Goal: Task Accomplishment & Management: Manage account settings

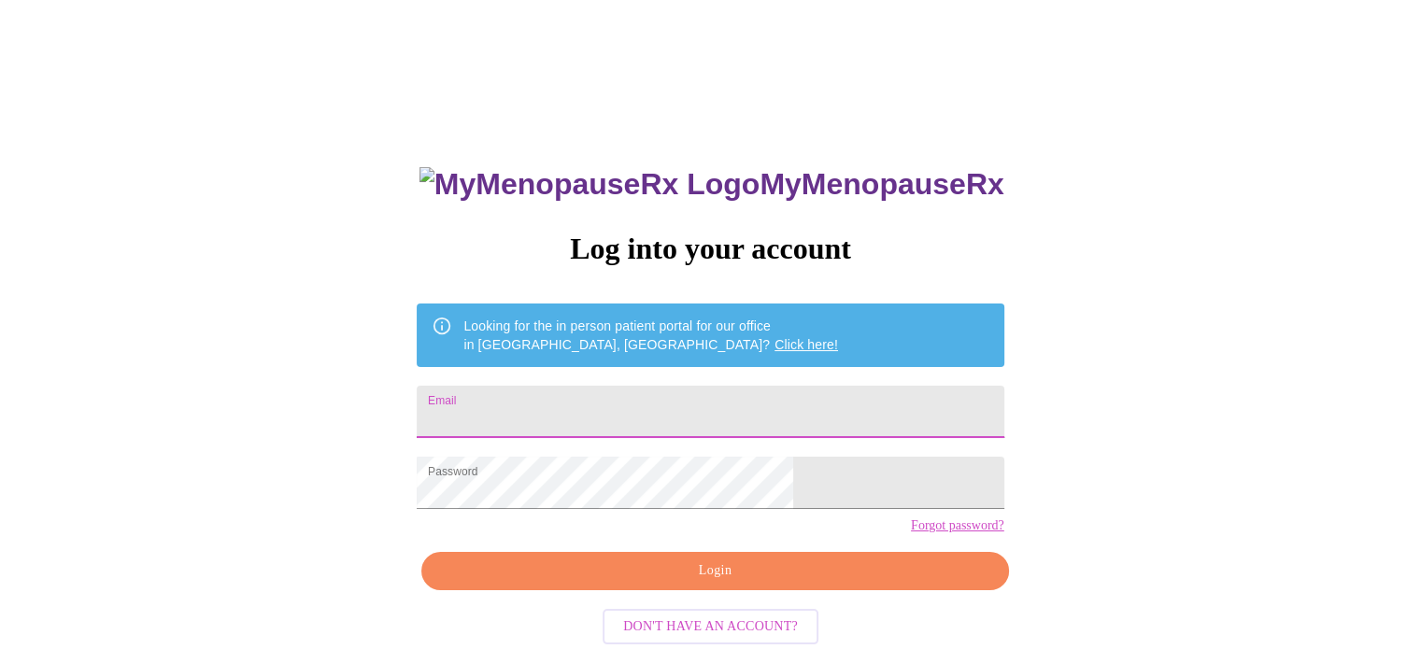
click at [757, 421] on input "Email" at bounding box center [710, 412] width 587 height 52
type input "[EMAIL_ADDRESS][DOMAIN_NAME]"
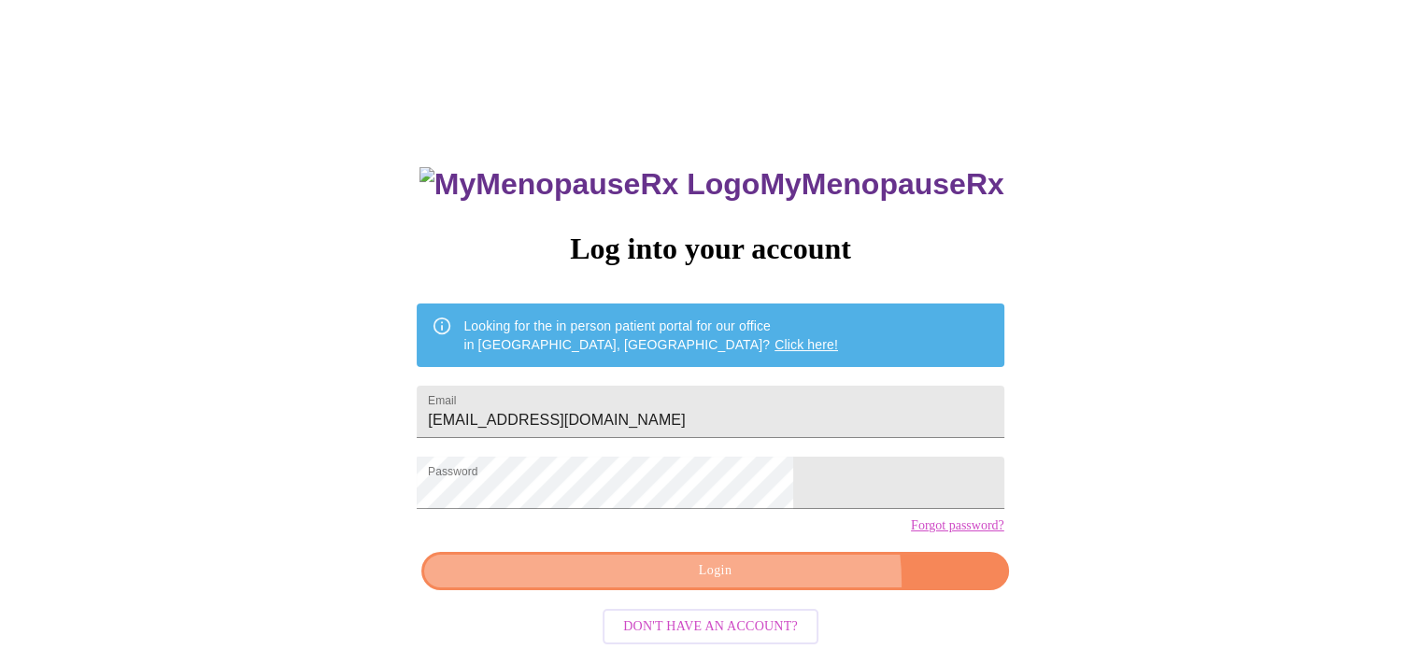
click at [766, 590] on button "Login" at bounding box center [714, 571] width 587 height 38
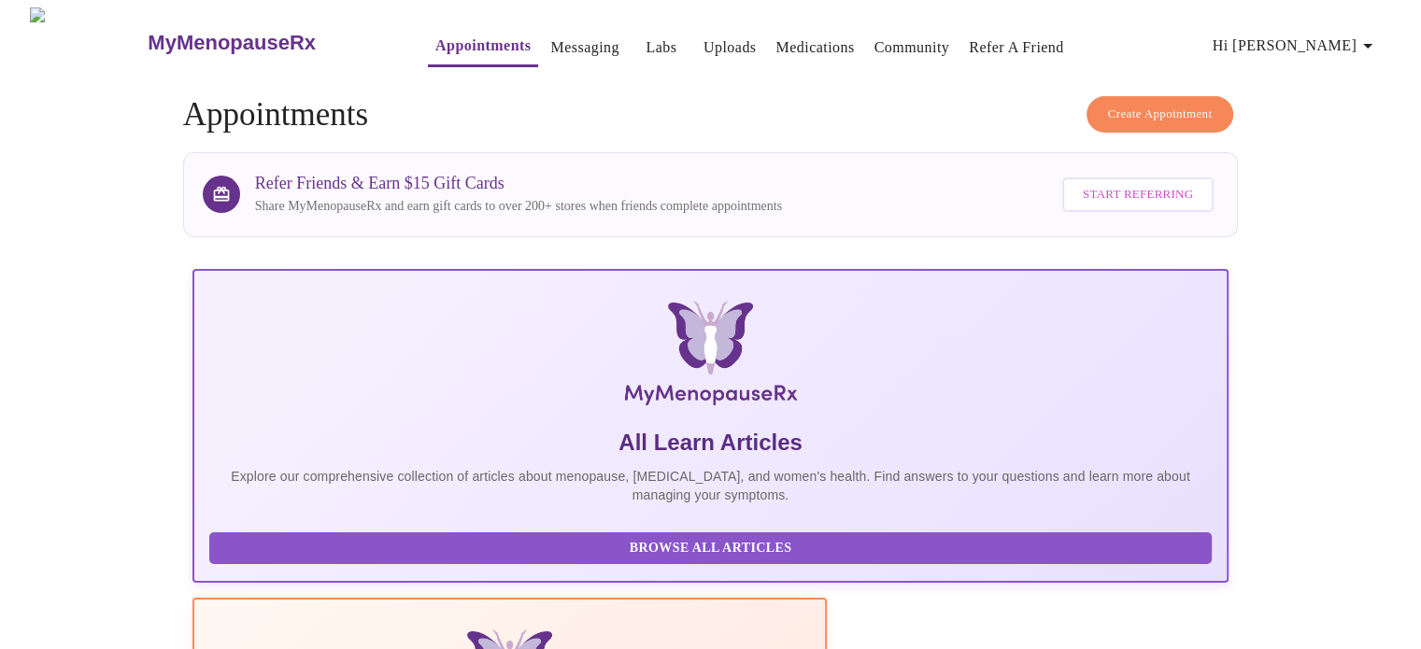
click at [435, 38] on link "Appointments" at bounding box center [482, 46] width 95 height 26
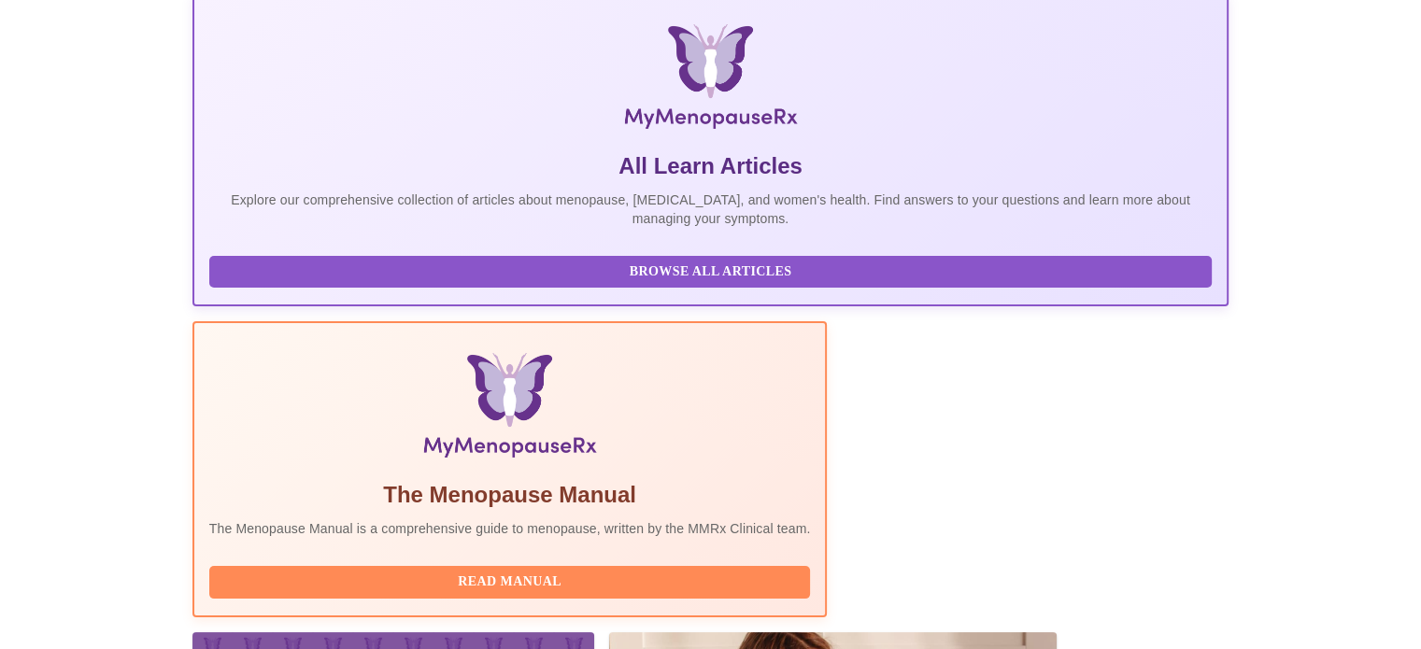
scroll to position [240, 0]
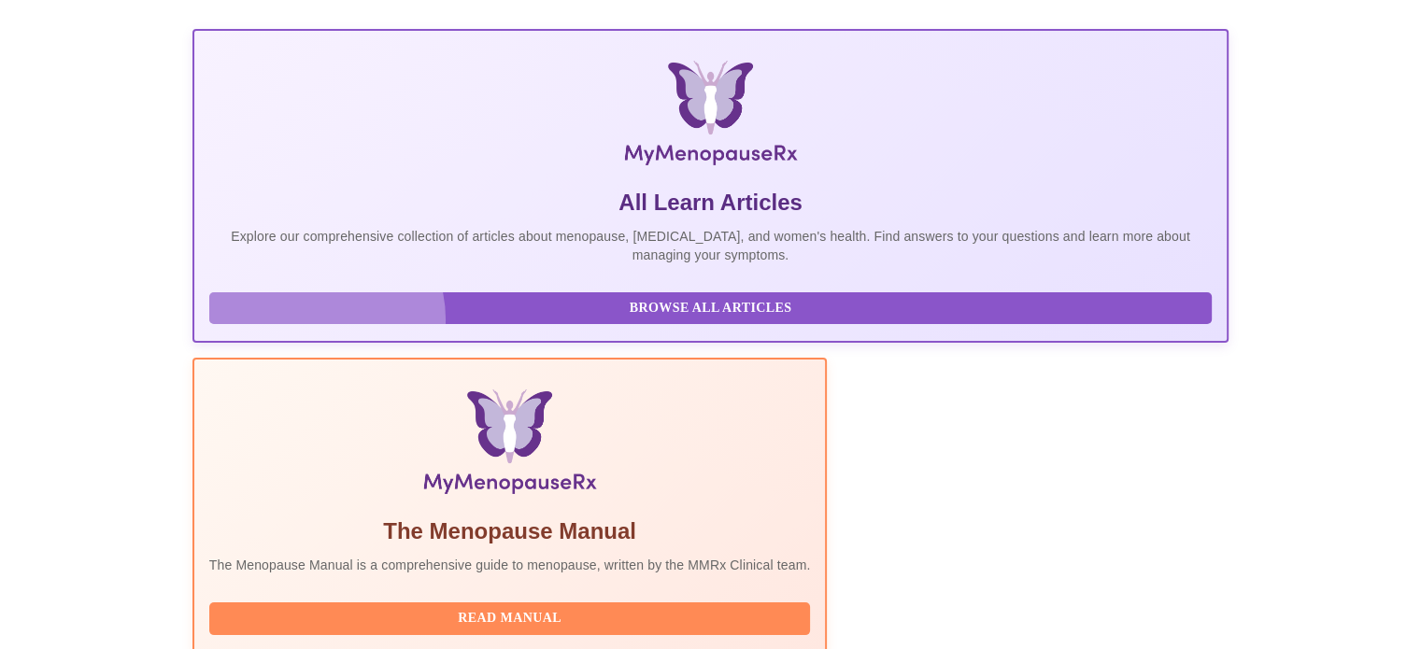
click at [314, 320] on span "Browse All Articles" at bounding box center [711, 308] width 966 height 23
